Goal: Communication & Community: Answer question/provide support

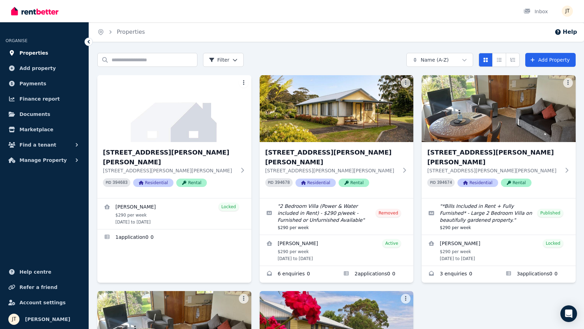
click at [29, 52] on span "Properties" at bounding box center [33, 53] width 29 height 8
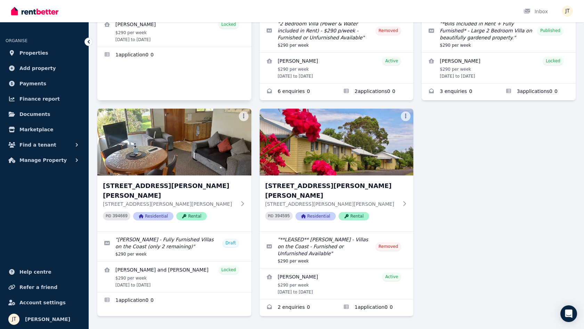
scroll to position [182, 0]
click at [510, 188] on div "4/[STREET_ADDRESS][PERSON_NAME][PERSON_NAME][PERSON_NAME][PERSON_NAME] 394683 R…" at bounding box center [336, 104] width 478 height 423
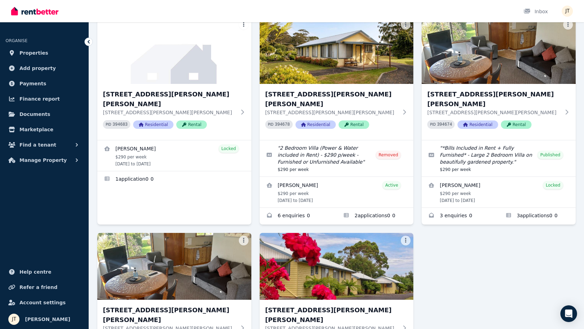
scroll to position [56, 0]
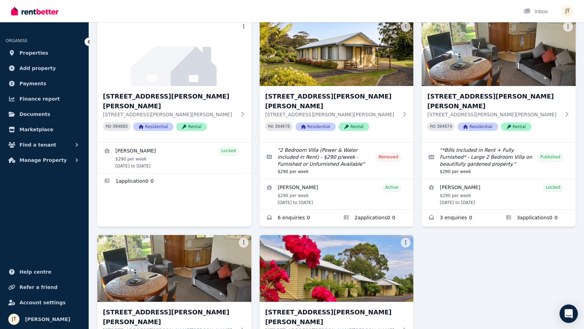
click at [569, 311] on icon "Open Intercom Messenger" at bounding box center [569, 313] width 8 height 9
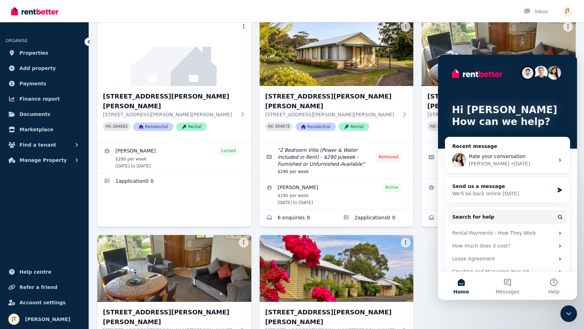
scroll to position [0, 0]
click at [464, 284] on button "Home" at bounding box center [461, 286] width 46 height 28
click at [508, 282] on button "Messages" at bounding box center [507, 286] width 46 height 28
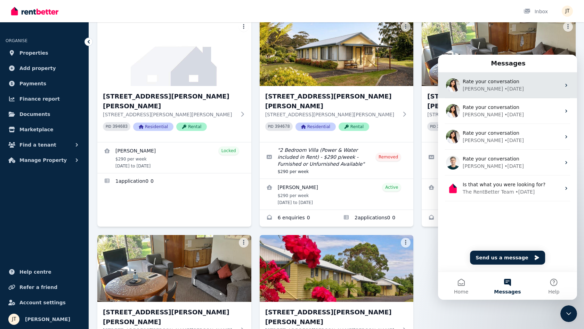
click at [504, 88] on div "• [DATE]" at bounding box center [513, 88] width 19 height 7
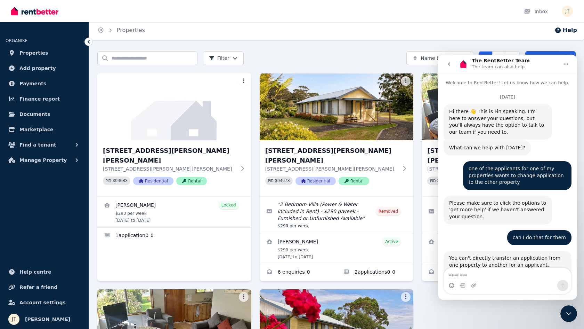
scroll to position [676, 0]
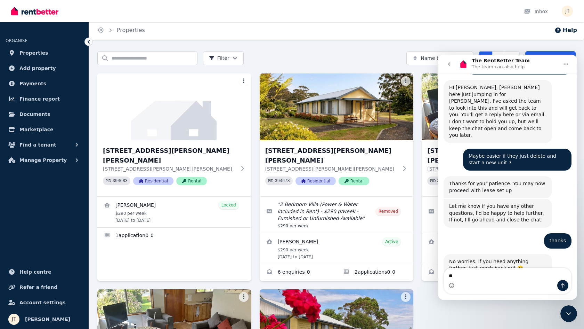
type textarea "*"
type textarea "**********"
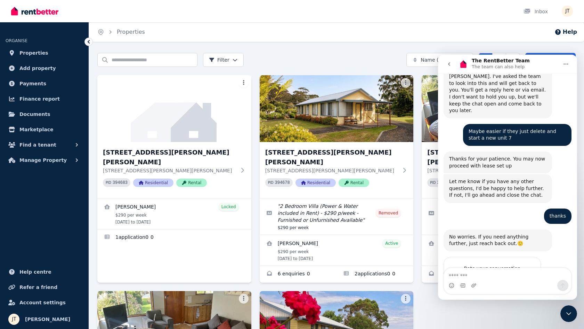
scroll to position [712, 0]
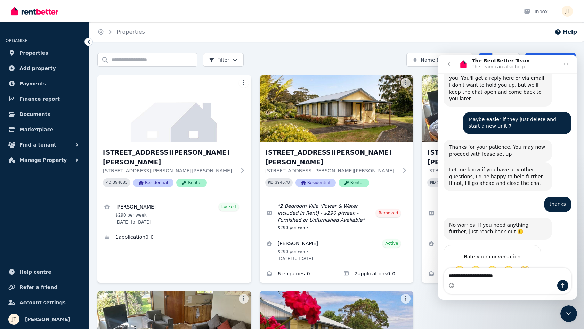
type textarea "**********"
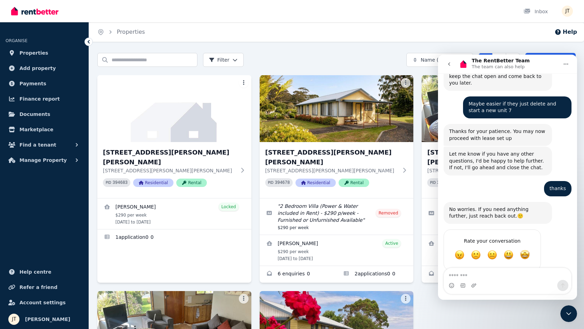
click at [452, 65] on icon "go back" at bounding box center [449, 64] width 6 height 6
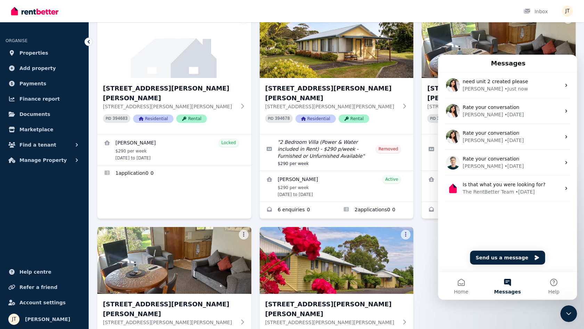
scroll to position [88, 0]
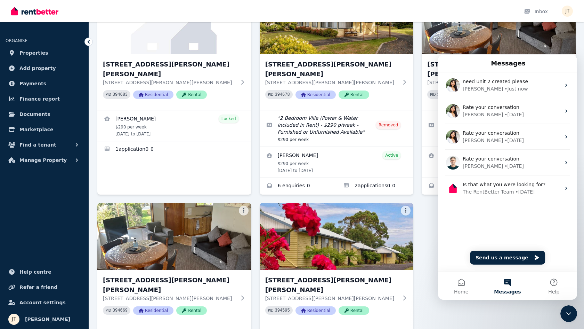
click at [427, 288] on div "4/[STREET_ADDRESS][PERSON_NAME][PERSON_NAME][PERSON_NAME][PERSON_NAME] 394683 R…" at bounding box center [336, 198] width 478 height 423
click at [572, 311] on icon "Close Intercom Messenger" at bounding box center [569, 313] width 8 height 8
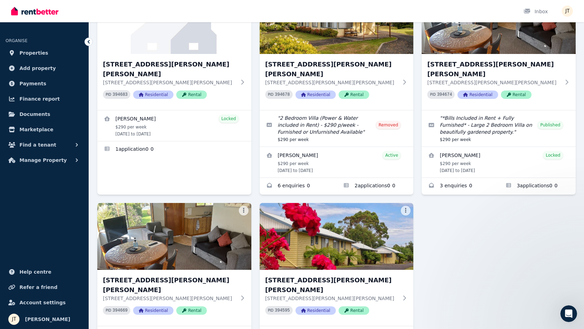
scroll to position [0, 0]
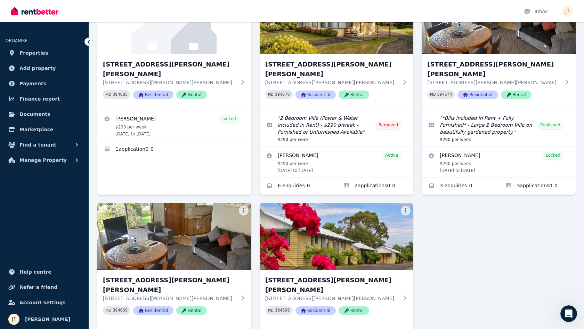
click at [511, 291] on div "4/[STREET_ADDRESS][PERSON_NAME][PERSON_NAME][PERSON_NAME][PERSON_NAME] 394683 R…" at bounding box center [336, 198] width 478 height 423
click at [34, 51] on span "Properties" at bounding box center [33, 53] width 29 height 8
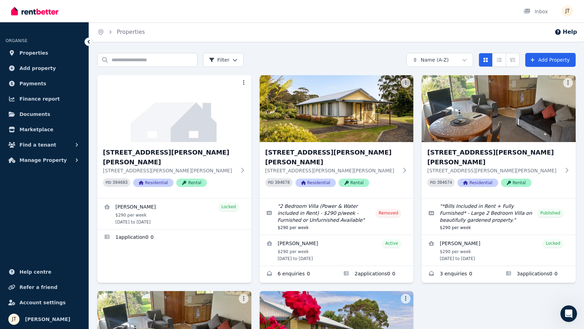
click at [568, 309] on icon "Open Intercom Messenger" at bounding box center [568, 313] width 11 height 11
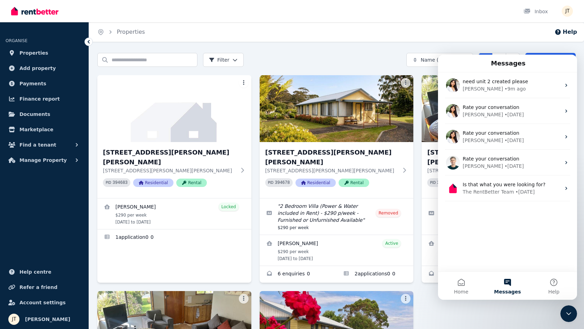
click at [470, 305] on div "4/[STREET_ADDRESS][PERSON_NAME][PERSON_NAME][PERSON_NAME][PERSON_NAME] 394683 R…" at bounding box center [336, 286] width 478 height 423
